Goal: Information Seeking & Learning: Learn about a topic

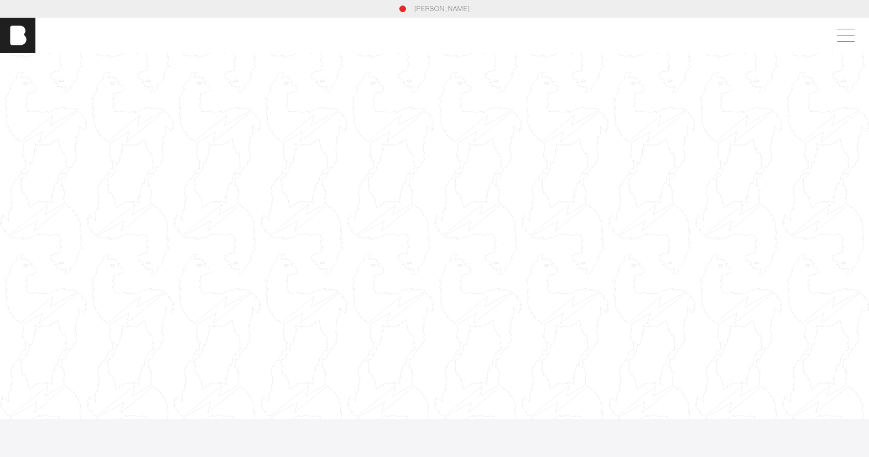
scroll to position [0, 1]
click at [426, 9] on link "[PERSON_NAME]" at bounding box center [443, 9] width 56 height 10
click at [857, 37] on span at bounding box center [843, 35] width 25 height 20
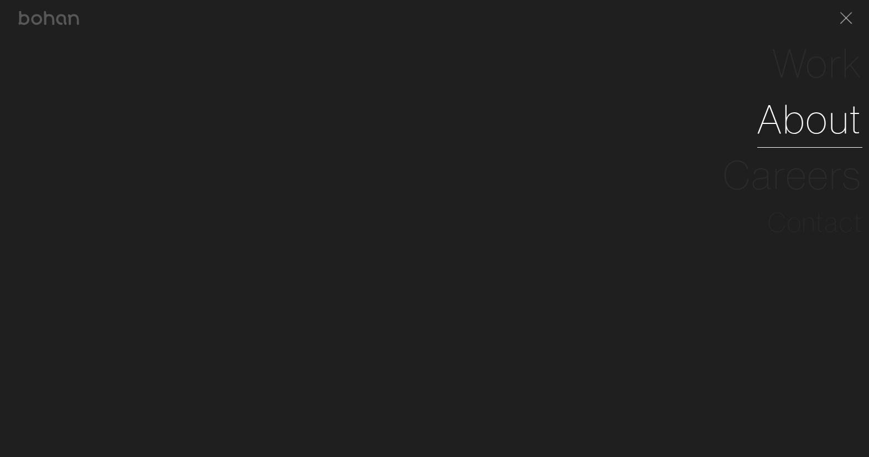
click at [827, 129] on link "About" at bounding box center [810, 119] width 105 height 56
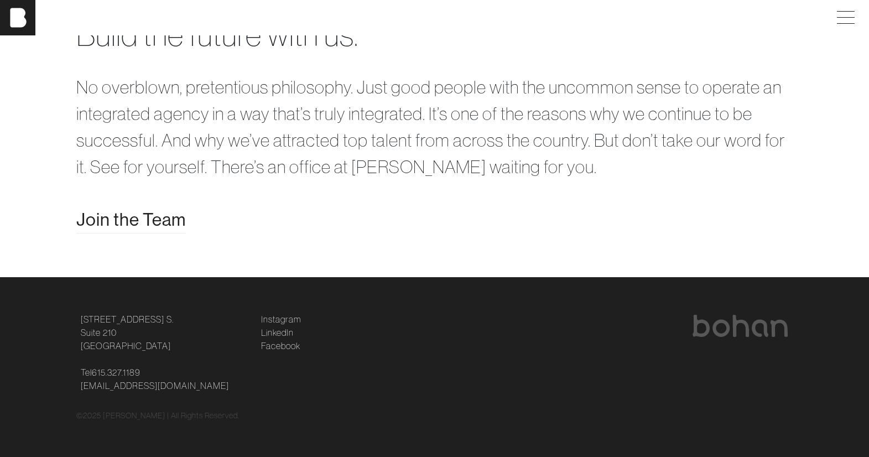
scroll to position [2234, 0]
click at [162, 220] on span "Join the Team" at bounding box center [131, 219] width 110 height 27
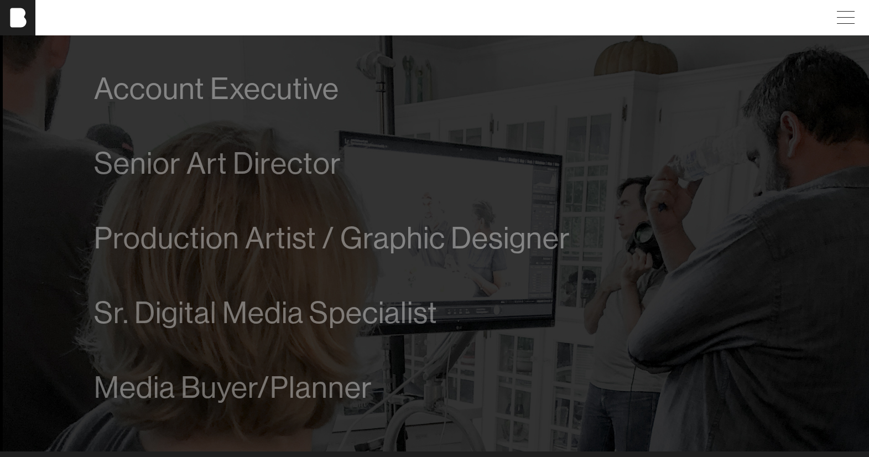
scroll to position [660, 0]
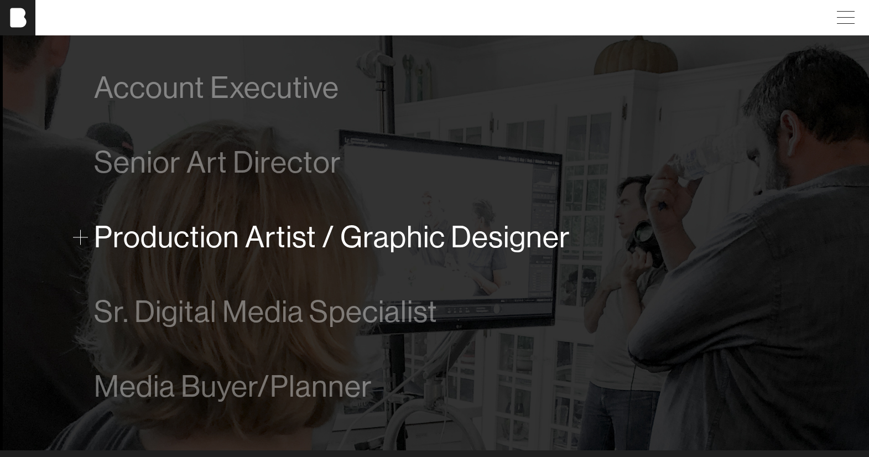
click at [83, 239] on span at bounding box center [80, 237] width 15 height 15
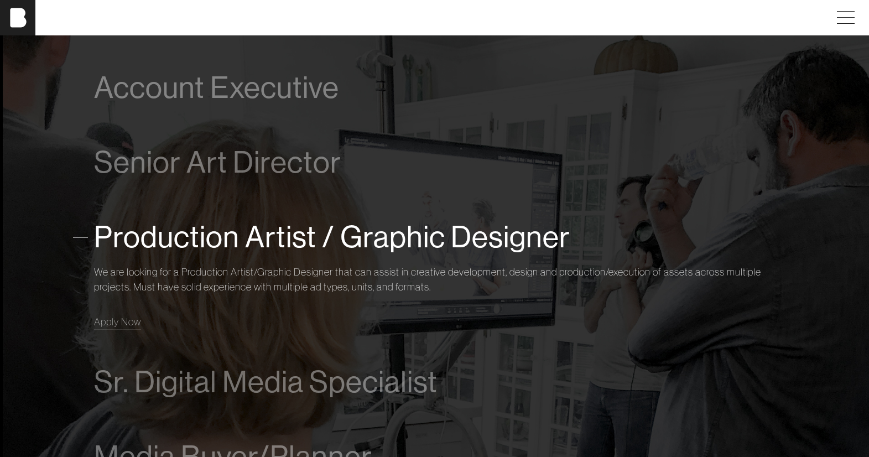
scroll to position [815, 0]
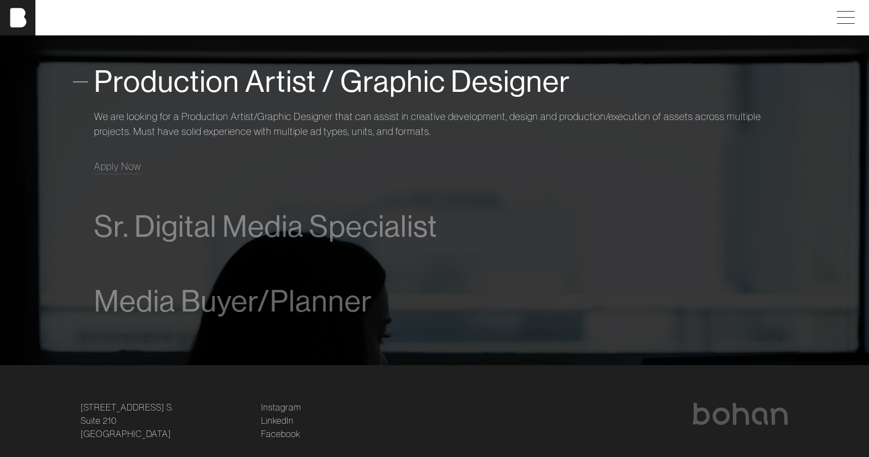
click at [76, 81] on span at bounding box center [80, 81] width 15 height 15
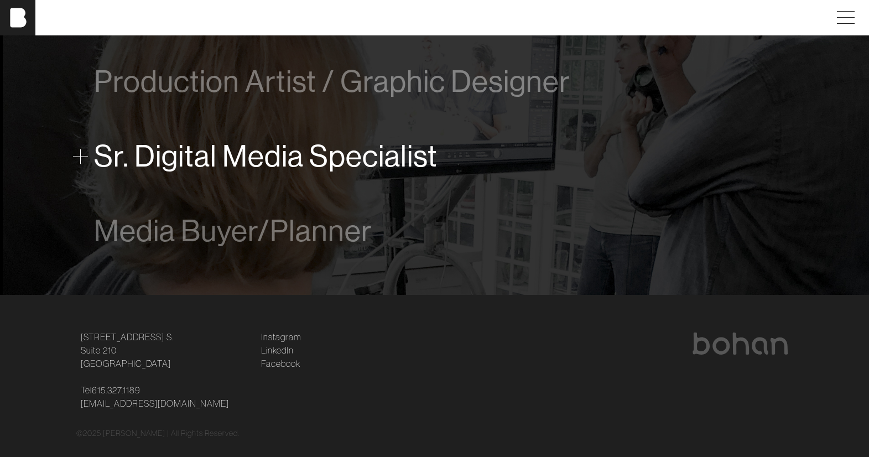
scroll to position [833, 0]
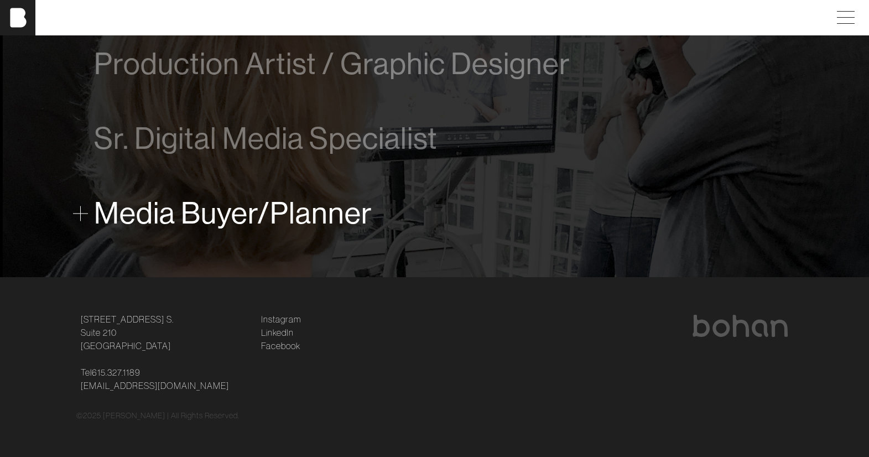
click at [227, 214] on span "Media Buyer/Planner" at bounding box center [233, 213] width 278 height 34
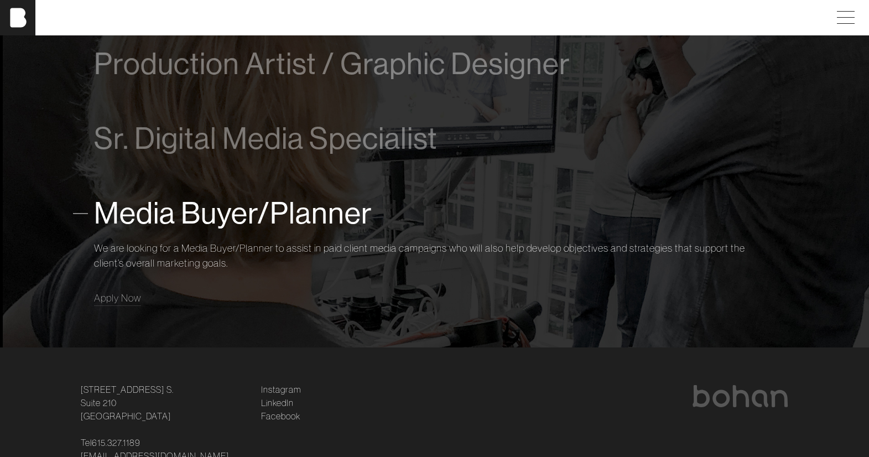
click at [82, 214] on span at bounding box center [80, 213] width 15 height 15
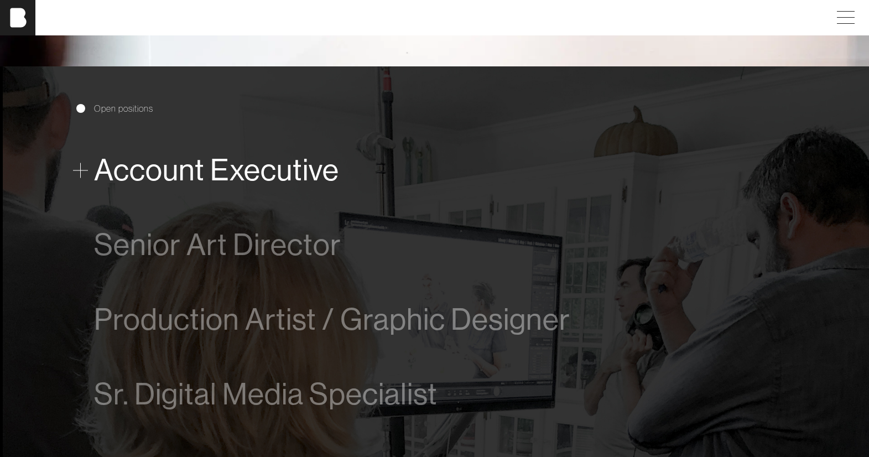
click at [132, 164] on span "Account Executive" at bounding box center [216, 170] width 245 height 34
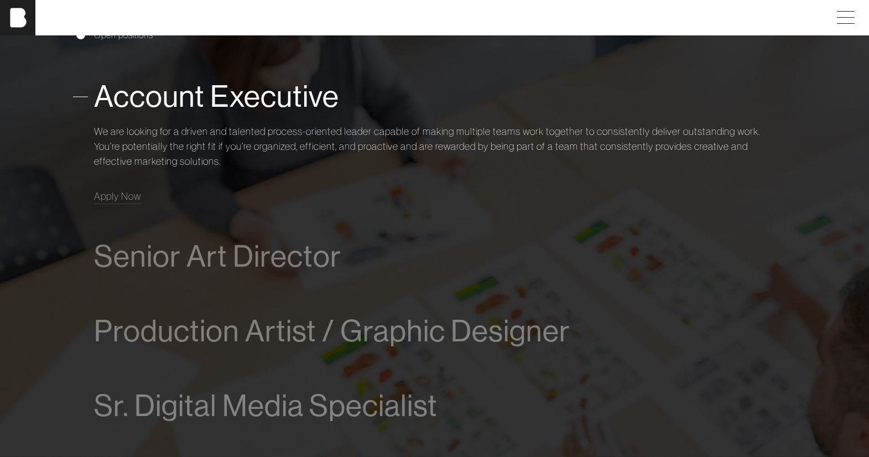
scroll to position [658, 0]
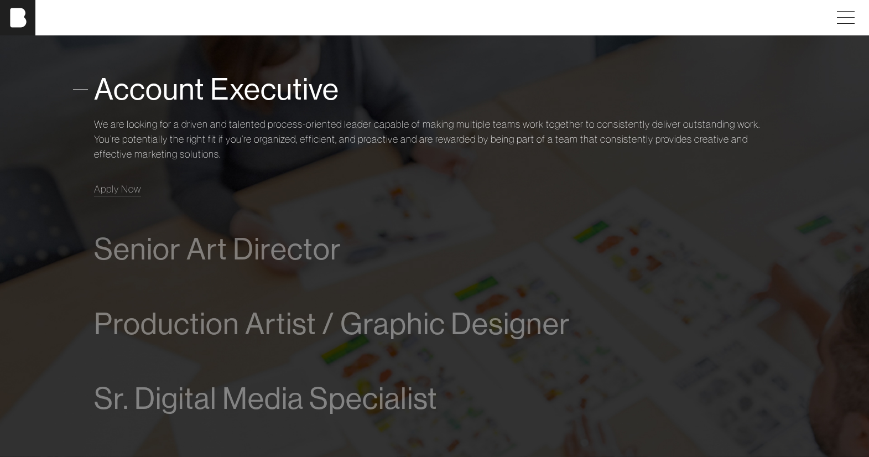
click at [77, 91] on span at bounding box center [80, 89] width 15 height 15
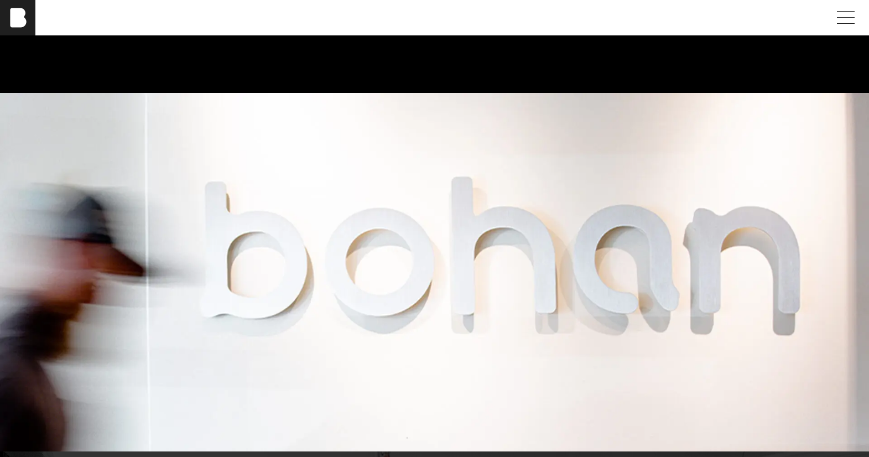
scroll to position [0, 0]
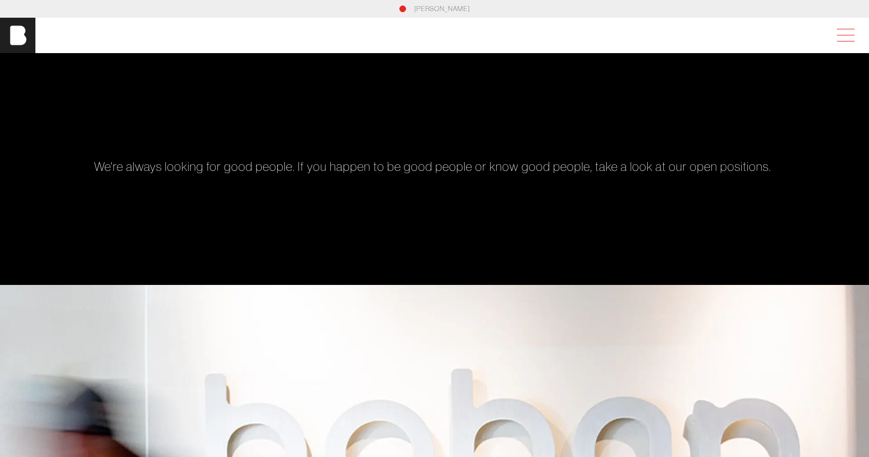
click at [857, 38] on span at bounding box center [843, 35] width 25 height 20
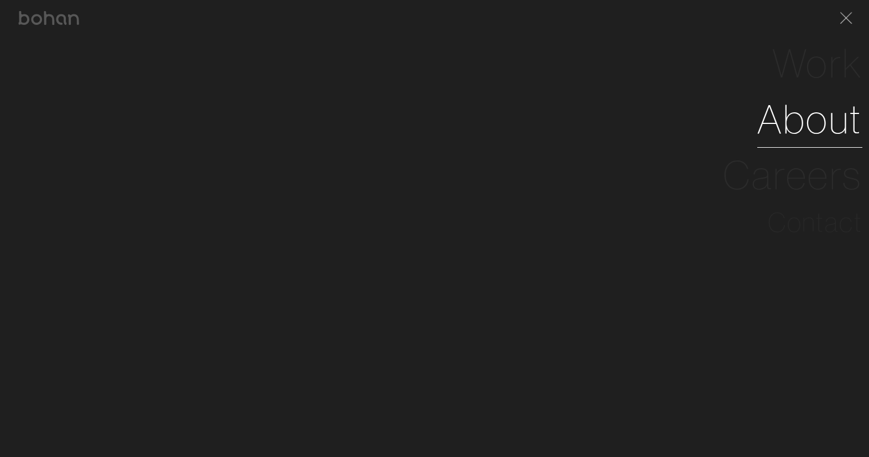
click at [803, 118] on link "About" at bounding box center [810, 119] width 105 height 56
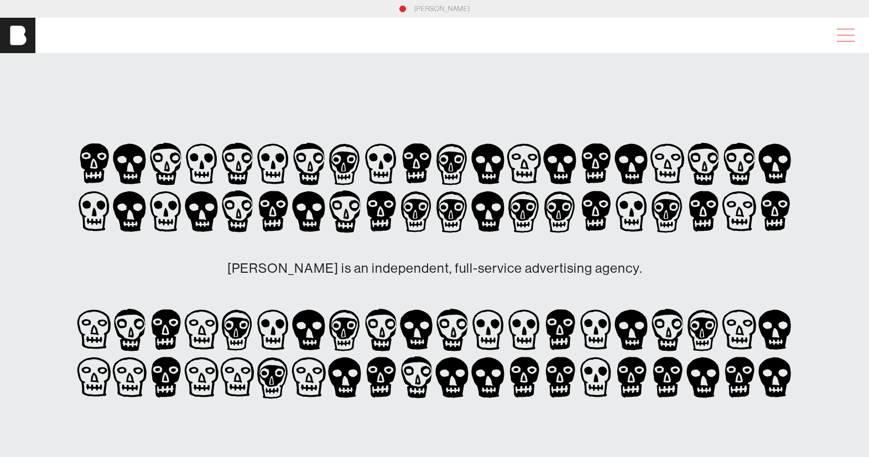
click at [852, 39] on span at bounding box center [843, 35] width 25 height 20
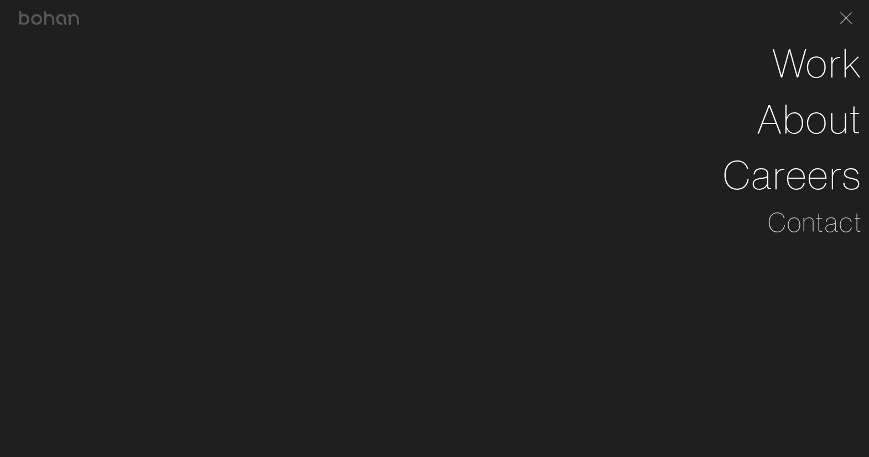
scroll to position [1, 8]
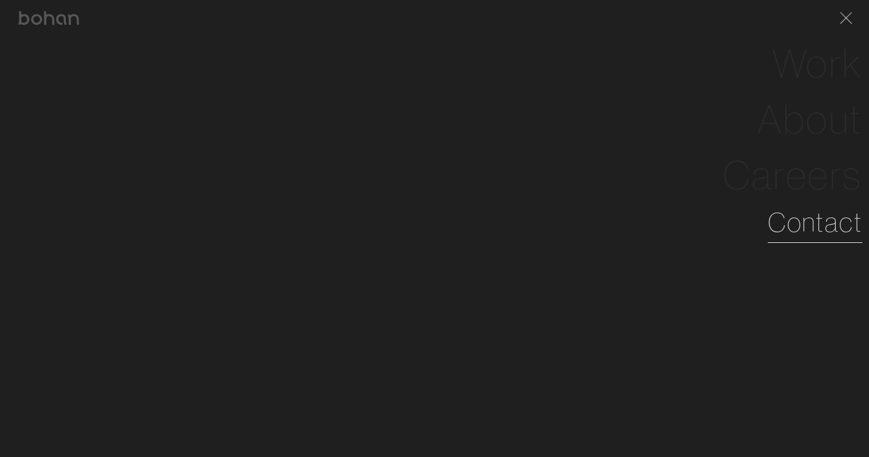
click at [796, 223] on link "Contact" at bounding box center [815, 223] width 95 height 40
